Goal: Task Accomplishment & Management: Manage account settings

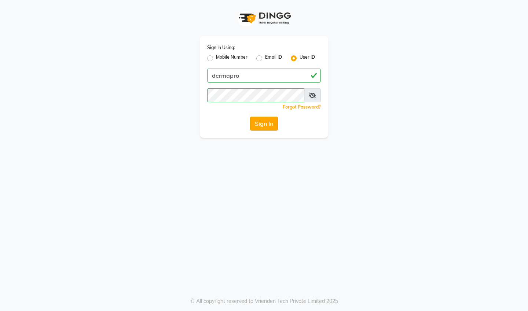
click at [263, 119] on button "Sign In" at bounding box center [264, 124] width 28 height 14
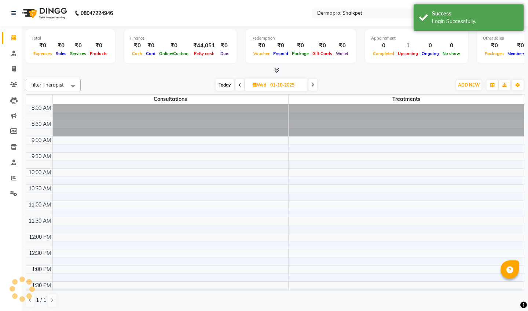
select select "en"
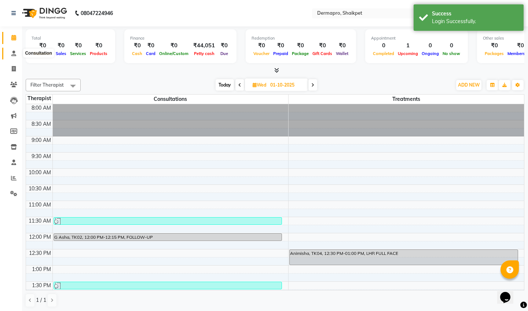
click at [15, 52] on icon at bounding box center [13, 54] width 5 height 6
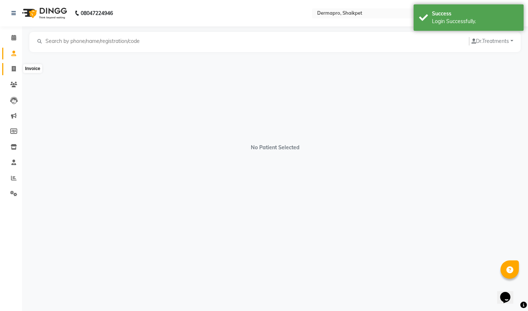
click at [12, 69] on icon at bounding box center [14, 69] width 4 height 6
select select "service"
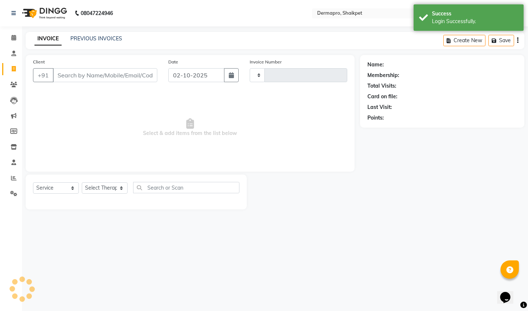
type input "0405"
select select "5996"
click at [15, 87] on span at bounding box center [13, 85] width 13 height 8
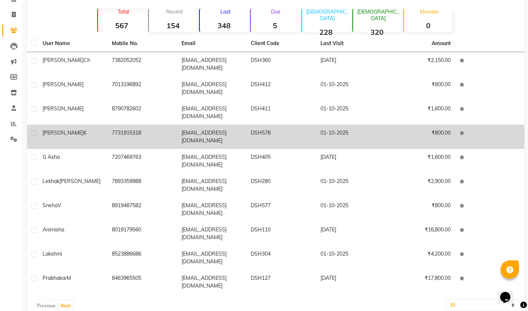
scroll to position [54, 0]
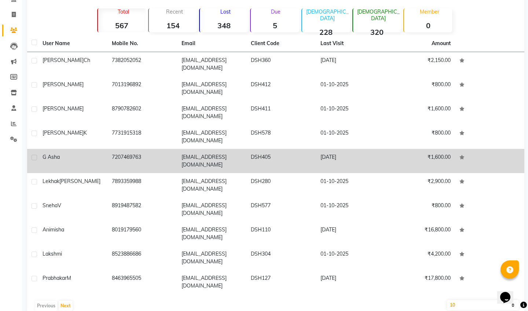
click at [387, 156] on td "₹1,600.00" at bounding box center [420, 161] width 69 height 24
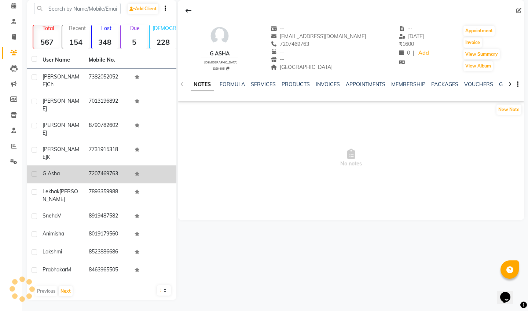
scroll to position [21, 0]
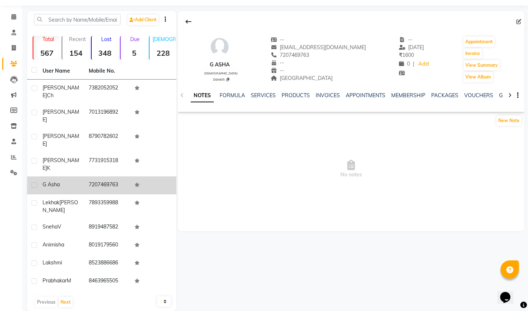
click at [283, 100] on div "NOTES FORMULA SERVICES PRODUCTS INVOICES APPOINTMENTS MEMBERSHIP PACKAGES VOUCH…" at bounding box center [342, 99] width 303 height 14
click at [288, 97] on link "PRODUCTS" at bounding box center [296, 95] width 28 height 7
click at [311, 97] on link "INVOICES" at bounding box center [316, 95] width 24 height 7
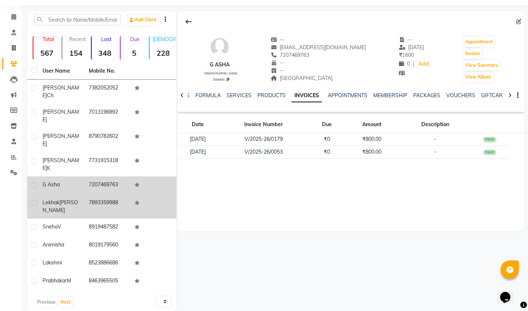
click at [74, 199] on div "[PERSON_NAME]" at bounding box center [61, 206] width 37 height 15
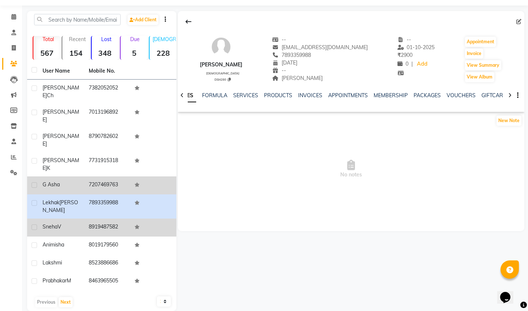
click at [77, 224] on td "Sneha V" at bounding box center [61, 228] width 46 height 18
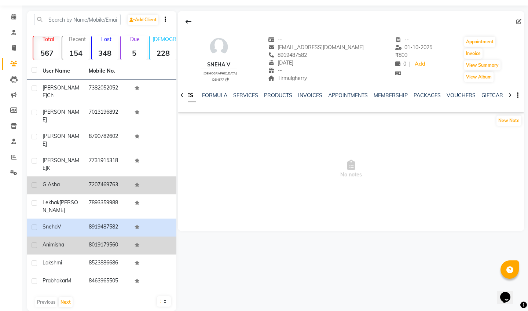
click at [75, 242] on td "Animisha" at bounding box center [61, 246] width 46 height 18
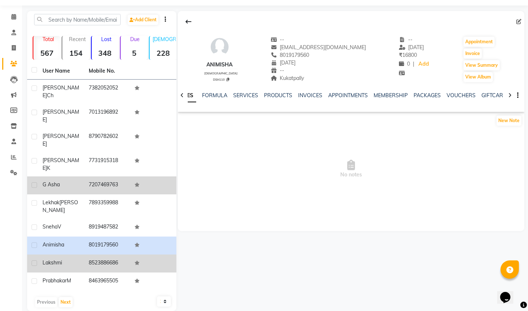
click at [77, 257] on td "Lakshmi" at bounding box center [61, 264] width 46 height 18
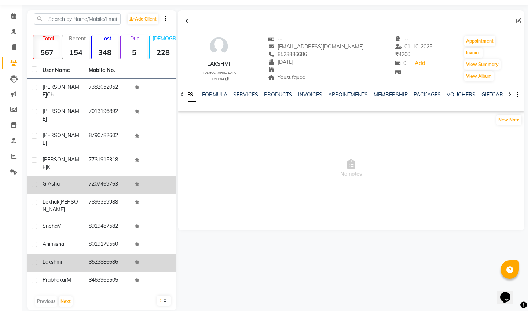
scroll to position [21, 0]
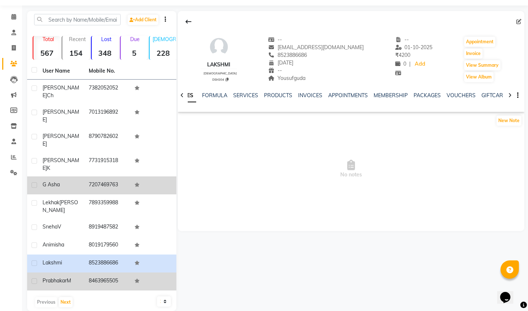
click at [69, 274] on td "Prabhakar M" at bounding box center [61, 282] width 46 height 18
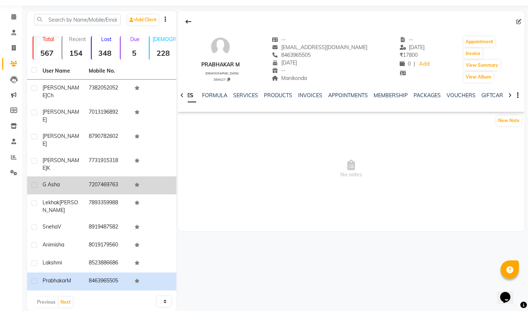
click at [67, 296] on div "Previous Next" at bounding box center [101, 302] width 143 height 12
click at [68, 297] on button "Next" at bounding box center [66, 302] width 14 height 10
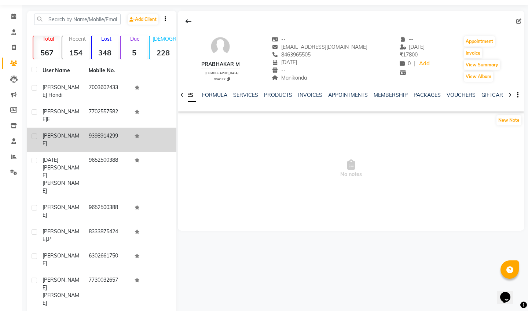
scroll to position [21, 0]
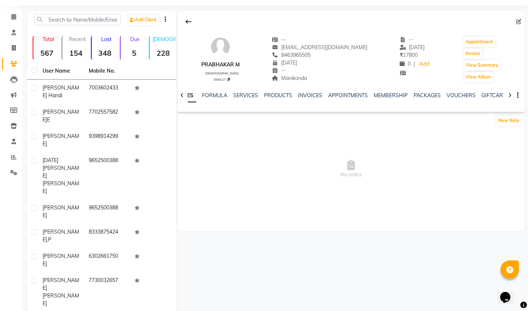
select select "100"
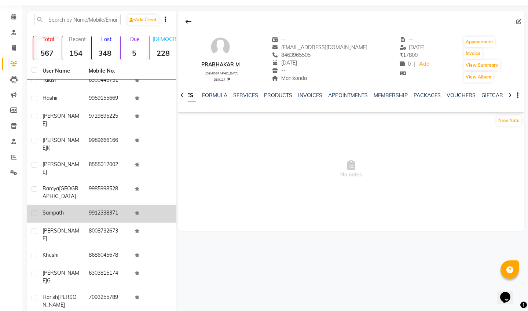
scroll to position [969, 0]
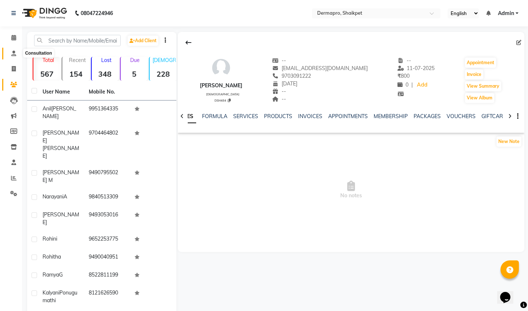
click at [11, 55] on icon at bounding box center [13, 54] width 5 height 6
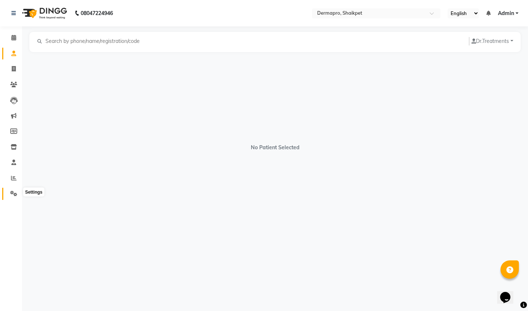
click at [15, 191] on icon at bounding box center [13, 194] width 7 height 6
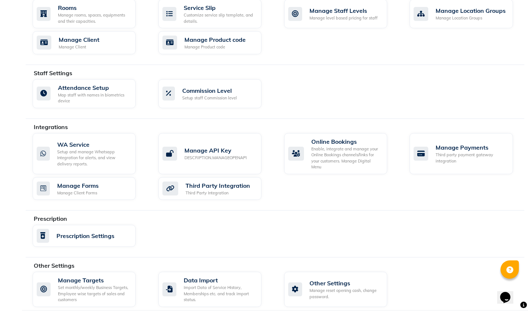
scroll to position [338, 0]
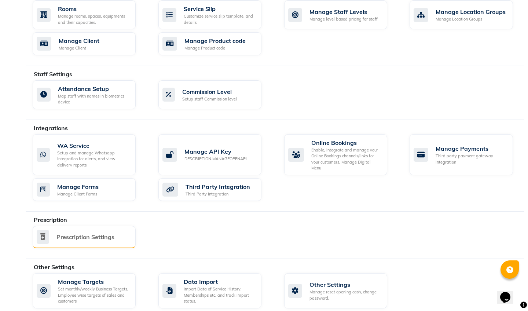
click at [116, 226] on div "Prescription Settings" at bounding box center [84, 237] width 103 height 22
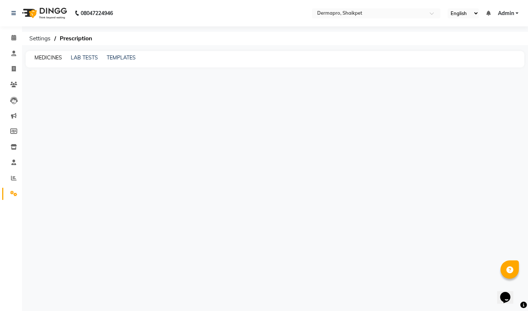
click at [54, 55] on link "MEDICINES" at bounding box center [48, 57] width 28 height 7
click at [91, 54] on div "MEDICINES LAB TESTS TEMPLATES" at bounding box center [275, 59] width 499 height 17
click at [91, 56] on link "LAB TESTS" at bounding box center [90, 57] width 27 height 7
click at [128, 58] on link "TEMPLATES" at bounding box center [127, 57] width 29 height 7
click at [50, 59] on link "MEDICINES" at bounding box center [48, 57] width 28 height 7
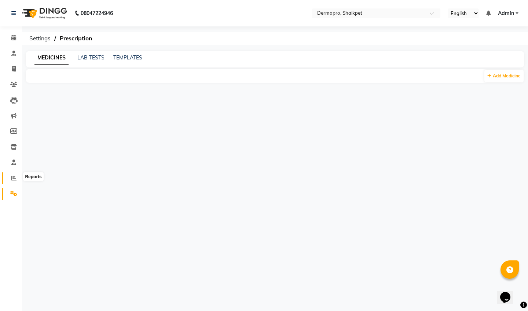
click at [14, 177] on icon at bounding box center [14, 178] width 6 height 6
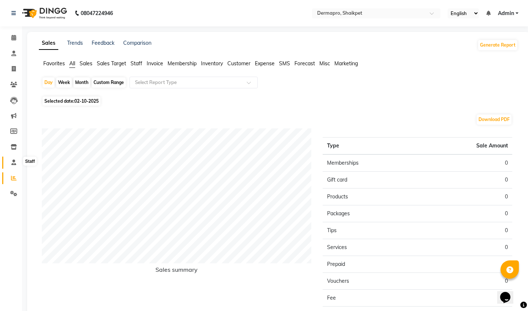
click at [11, 164] on icon at bounding box center [13, 163] width 5 height 6
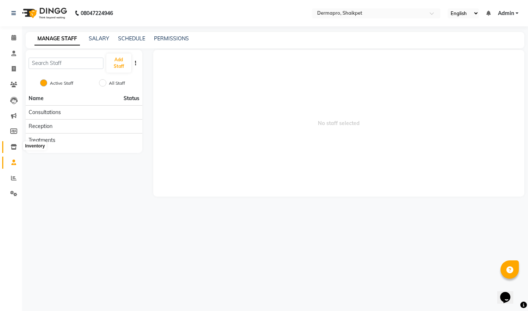
click at [13, 148] on icon at bounding box center [14, 147] width 6 height 6
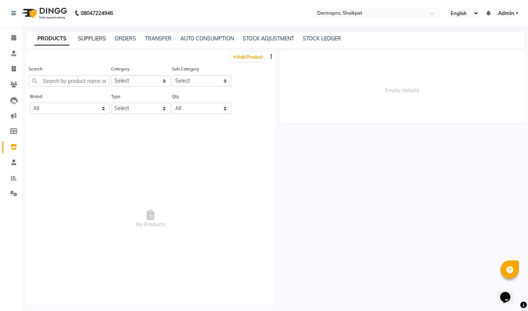
click at [98, 39] on link "SUPPLIERS" at bounding box center [92, 38] width 28 height 7
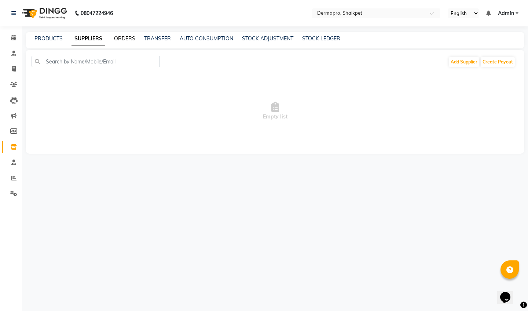
click at [121, 37] on link "ORDERS" at bounding box center [124, 38] width 21 height 7
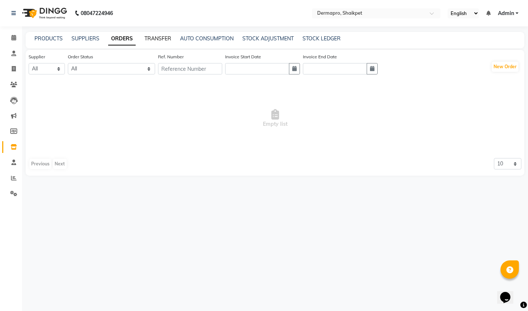
click at [165, 38] on link "TRANSFER" at bounding box center [158, 38] width 27 height 7
select select "sender"
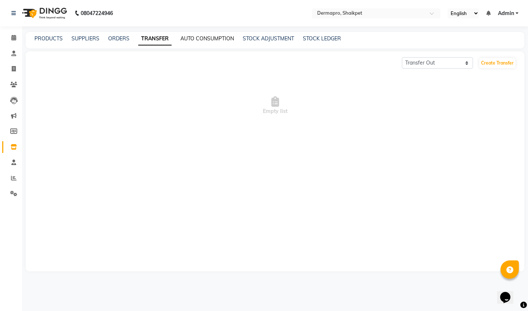
click at [191, 40] on link "AUTO CONSUMPTION" at bounding box center [208, 38] width 54 height 7
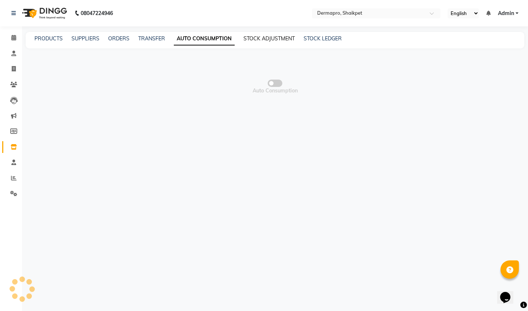
click at [258, 38] on link "STOCK ADJUSTMENT" at bounding box center [269, 38] width 51 height 7
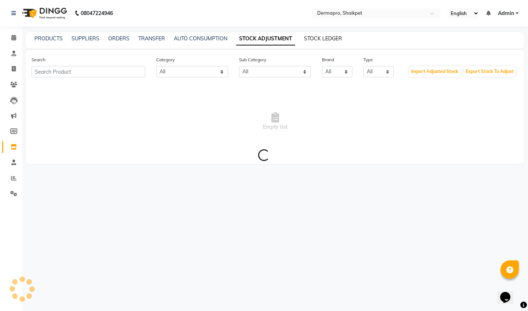
click at [323, 39] on link "STOCK LEDGER" at bounding box center [323, 38] width 38 height 7
select select "all"
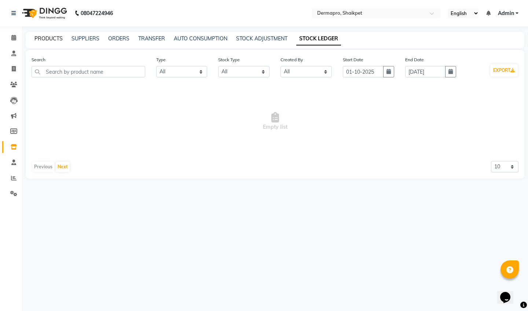
click at [45, 39] on link "PRODUCTS" at bounding box center [48, 38] width 28 height 7
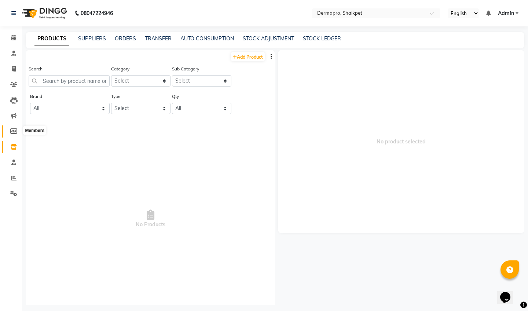
click at [14, 131] on icon at bounding box center [13, 131] width 7 height 6
select select
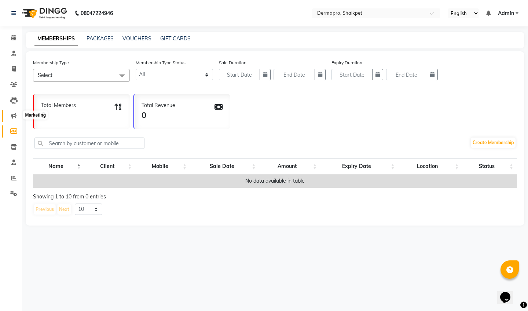
click at [12, 117] on icon at bounding box center [14, 116] width 6 height 6
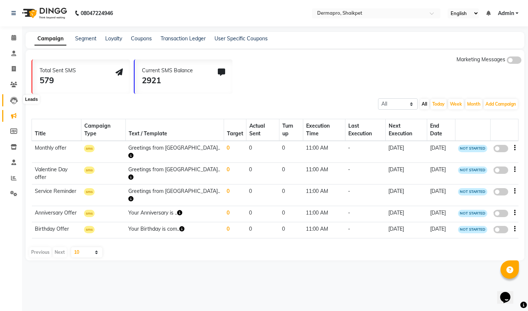
click at [13, 100] on icon at bounding box center [13, 100] width 7 height 7
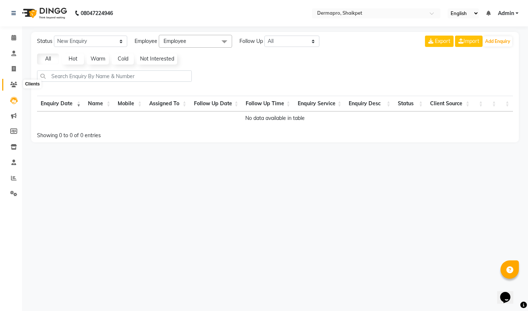
click at [16, 82] on icon at bounding box center [13, 85] width 7 height 6
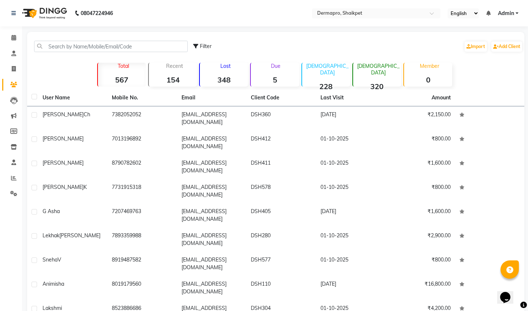
click at [168, 73] on div "Recent 154" at bounding box center [172, 75] width 49 height 24
click at [113, 79] on strong "567" at bounding box center [122, 79] width 48 height 9
click at [11, 69] on span at bounding box center [13, 69] width 13 height 8
select select "5996"
select select "service"
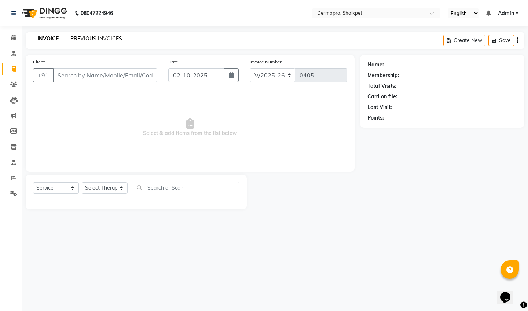
click at [84, 41] on link "PREVIOUS INVOICES" at bounding box center [96, 38] width 52 height 7
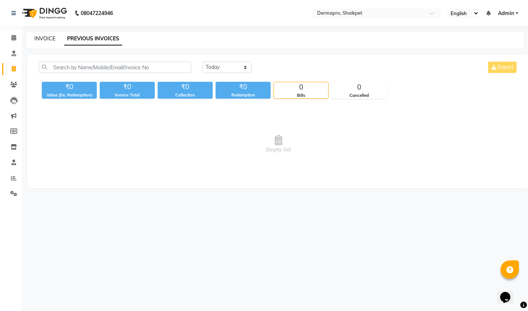
click at [45, 39] on link "INVOICE" at bounding box center [44, 38] width 21 height 7
select select "5996"
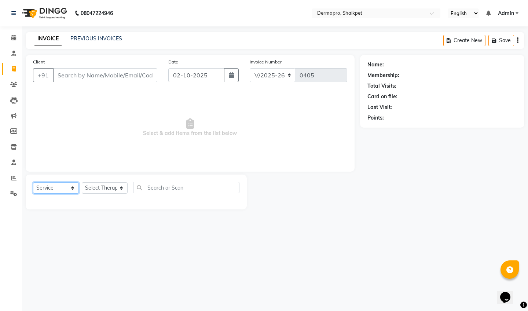
select select "membership"
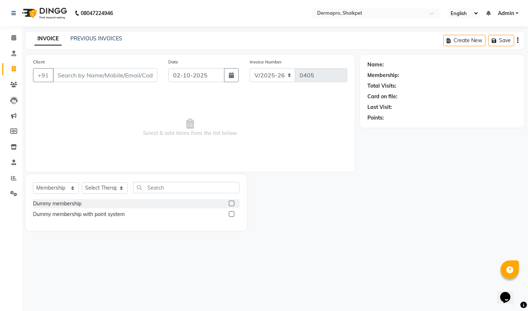
click at [233, 214] on label at bounding box center [232, 214] width 6 height 6
click at [233, 214] on input "checkbox" at bounding box center [231, 214] width 5 height 5
checkbox input "false"
click at [233, 202] on label at bounding box center [232, 204] width 6 height 6
click at [233, 202] on input "checkbox" at bounding box center [231, 203] width 5 height 5
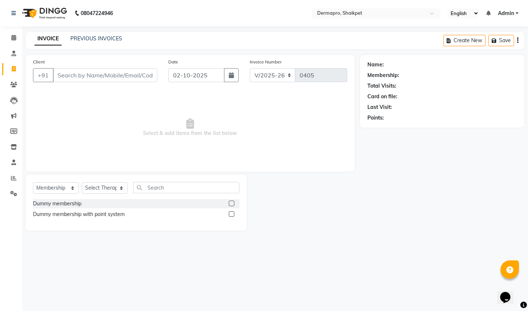
click at [232, 203] on label at bounding box center [232, 204] width 6 height 6
click at [232, 203] on input "checkbox" at bounding box center [231, 203] width 5 height 5
click at [232, 204] on label at bounding box center [232, 204] width 6 height 6
click at [232, 204] on input "checkbox" at bounding box center [231, 203] width 5 height 5
click at [174, 203] on div "Dummy membership" at bounding box center [136, 203] width 207 height 9
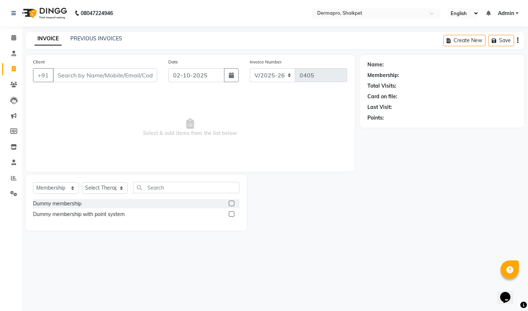
click at [175, 203] on div "Dummy membership" at bounding box center [136, 203] width 207 height 9
click at [232, 204] on label at bounding box center [232, 204] width 6 height 6
click at [232, 204] on input "checkbox" at bounding box center [231, 203] width 5 height 5
click at [232, 204] on label at bounding box center [232, 204] width 6 height 6
click at [232, 204] on input "checkbox" at bounding box center [231, 203] width 5 height 5
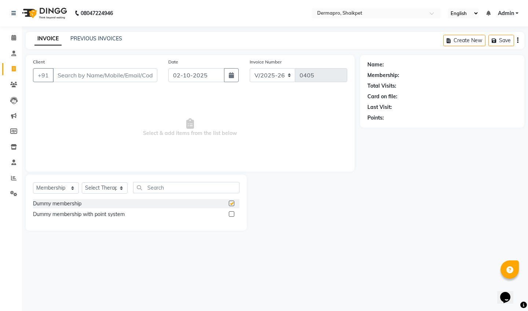
checkbox input "false"
click at [170, 221] on div "Dummy membership Dummy membership with point system" at bounding box center [136, 211] width 207 height 24
click at [134, 219] on div "Dummy membership with point system" at bounding box center [136, 214] width 207 height 9
click at [106, 216] on div "Dummy membership with point system" at bounding box center [79, 215] width 92 height 8
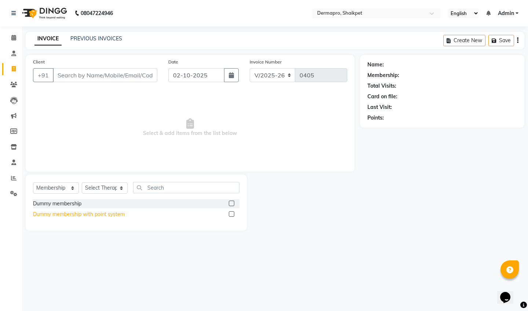
click at [106, 216] on div "Dummy membership with point system" at bounding box center [79, 215] width 92 height 8
checkbox input "false"
select select "product"
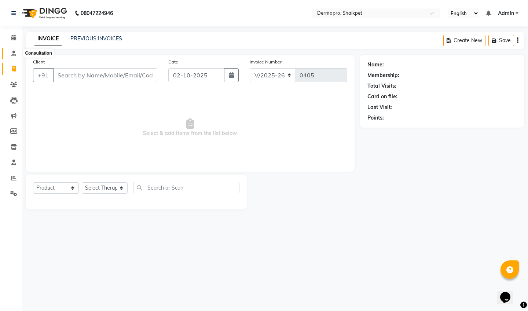
click at [12, 55] on icon at bounding box center [13, 54] width 5 height 6
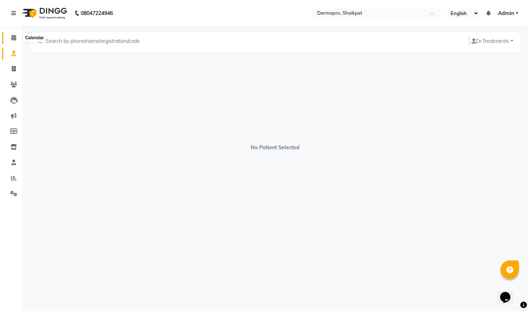
click at [14, 36] on icon at bounding box center [13, 38] width 5 height 6
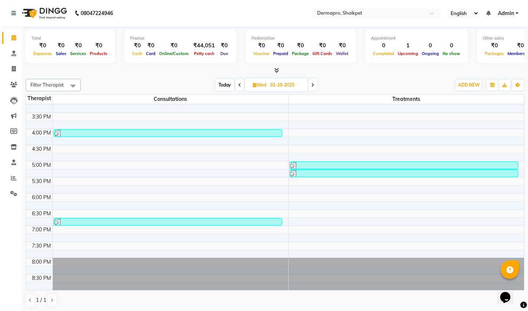
scroll to position [233, 0]
click at [292, 80] on input "01-10-2025" at bounding box center [286, 85] width 37 height 11
select select "10"
select select "2025"
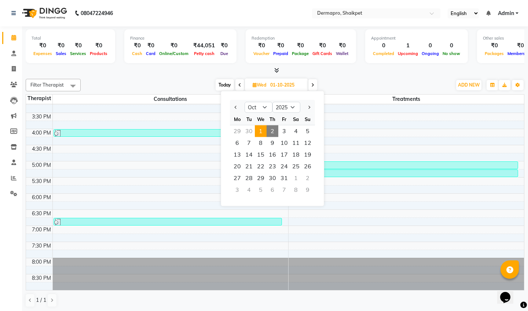
click at [275, 132] on span "2" at bounding box center [273, 131] width 12 height 12
type input "02-10-2025"
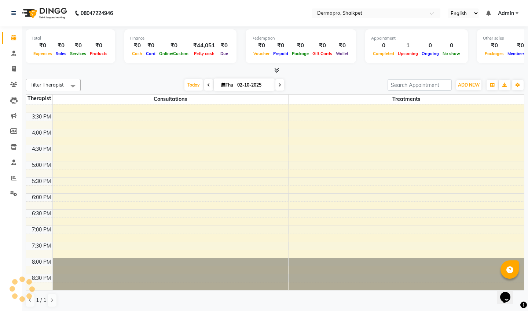
scroll to position [162, 0]
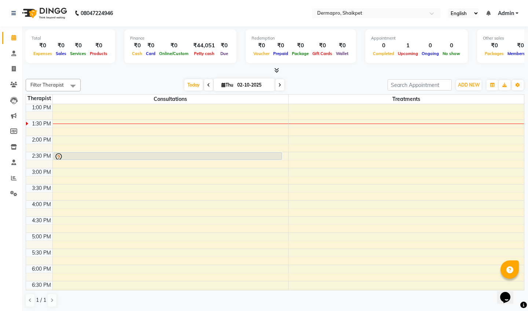
click at [14, 186] on li "Settings" at bounding box center [11, 194] width 22 height 16
click at [13, 197] on link "Settings" at bounding box center [11, 194] width 18 height 12
